Goal: Information Seeking & Learning: Learn about a topic

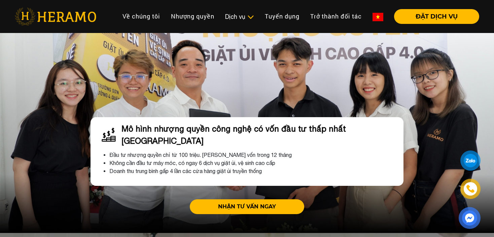
scroll to position [2011, 0]
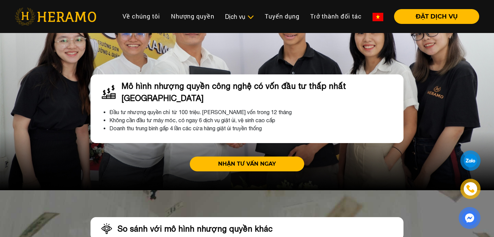
click at [238, 156] on link "NHẬN TƯ VẤN NGAY" at bounding box center [247, 163] width 114 height 15
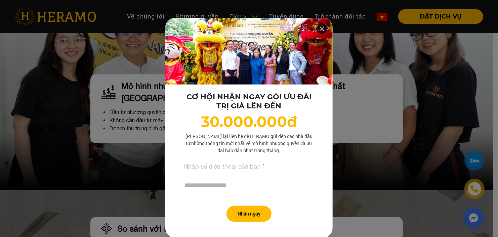
click at [320, 29] on icon at bounding box center [322, 29] width 8 height 12
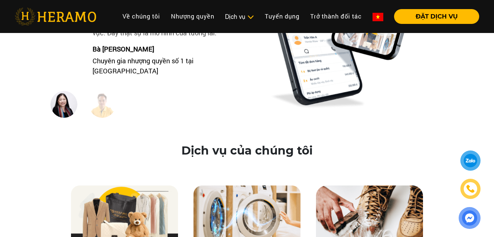
scroll to position [3430, 0]
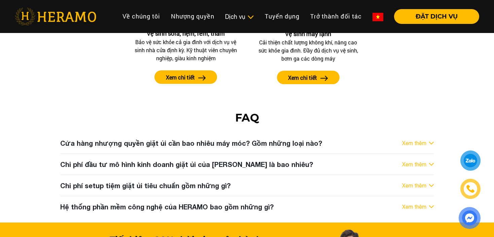
click at [197, 180] on div "Chi phí setup tiệm giặt ủi tiêu chuẩn gồm những gì?" at bounding box center [145, 185] width 170 height 10
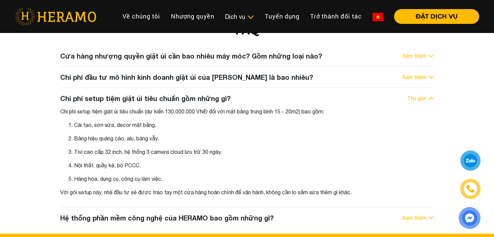
scroll to position [3497, 0]
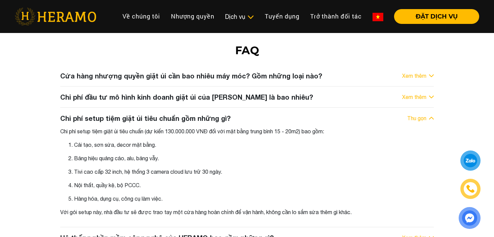
click at [134, 232] on div "Hệ thống phần mềm công nghệ của HERAMO bao gồm những gì?" at bounding box center [166, 237] width 213 height 10
click at [191, 92] on div "Chi phí đầu tư mô hình kinh doanh giặt ủi của [PERSON_NAME] là bao nhiêu?" at bounding box center [186, 97] width 253 height 10
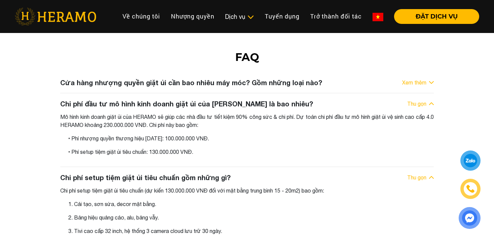
scroll to position [3501, 0]
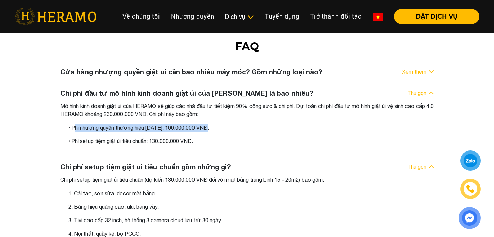
drag, startPoint x: 71, startPoint y: 83, endPoint x: 209, endPoint y: 85, distance: 137.9
click at [209, 123] on p "• Phí nhượng quyền thương hiệu [DATE]: 100.000.000 VNĐ." at bounding box center [250, 127] width 365 height 8
copy p "Phí nhượng quyền thương hiệu [DATE]: 100.000.000 VNĐ"
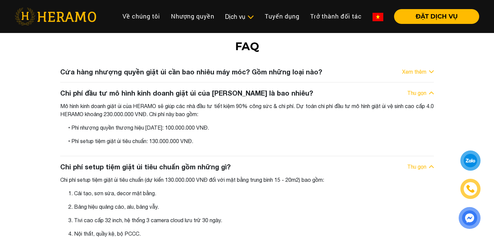
click at [250, 161] on div "Chi phí setup tiệm giặt ủi tiêu chuẩn gồm những gì? Thu gọn" at bounding box center [246, 166] width 373 height 10
click at [94, 176] on p "Chi phí setup tiệm giặt ủi tiêu chuẩn (dự kiến 130.000.000 VNĐ đối với mặt bằng…" at bounding box center [246, 180] width 373 height 8
click at [268, 176] on p "Chi phí setup tiệm giặt ủi tiêu chuẩn (dự kiến 130.000.000 VNĐ đối với mặt bằng…" at bounding box center [246, 180] width 373 height 8
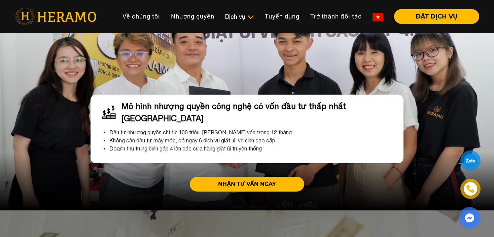
scroll to position [2022, 0]
